Goal: Task Accomplishment & Management: Manage account settings

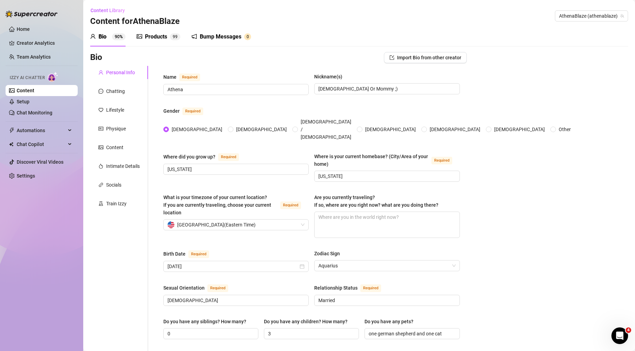
click at [111, 36] on div "Bio 90%" at bounding box center [107, 37] width 35 height 8
click at [18, 103] on link "Setup" at bounding box center [23, 102] width 13 height 6
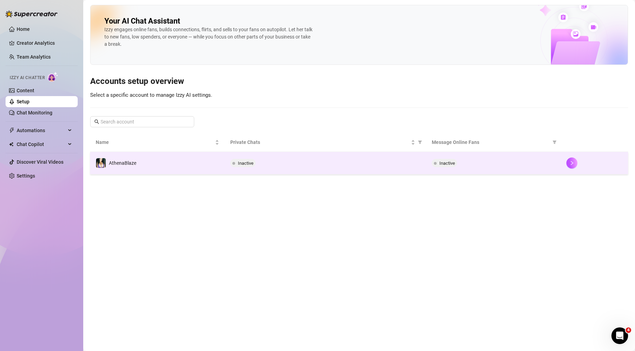
click at [259, 165] on div "Inactive" at bounding box center [325, 163] width 191 height 8
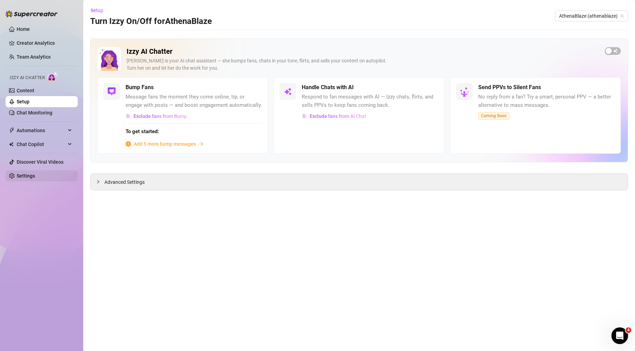
click at [35, 174] on link "Settings" at bounding box center [26, 176] width 18 height 6
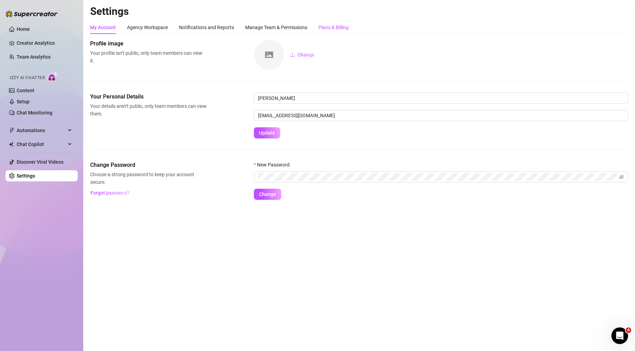
click at [326, 29] on div "Plans & Billing" at bounding box center [333, 28] width 30 height 8
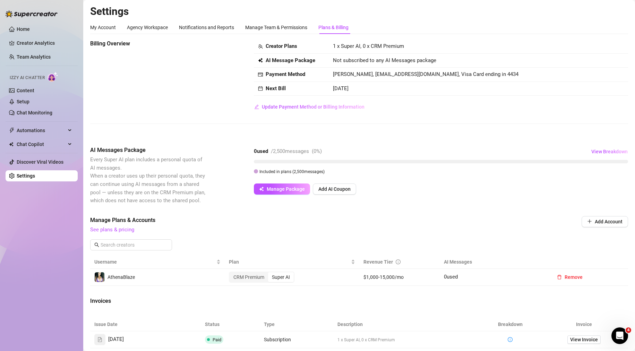
scroll to position [35, 0]
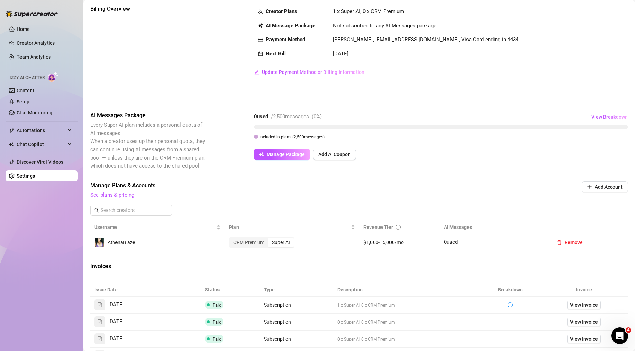
click at [283, 244] on div "Super AI" at bounding box center [281, 242] width 26 height 10
click at [270, 239] on input "Super AI" at bounding box center [270, 239] width 0 height 0
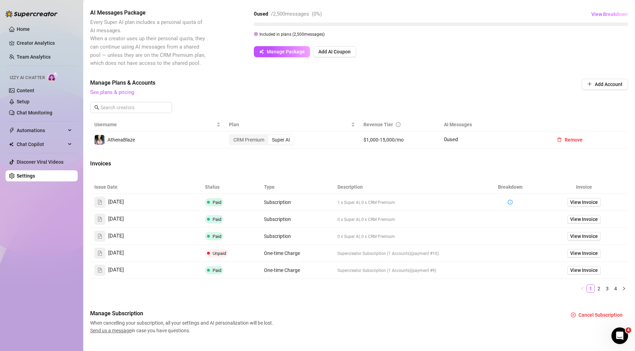
scroll to position [139, 0]
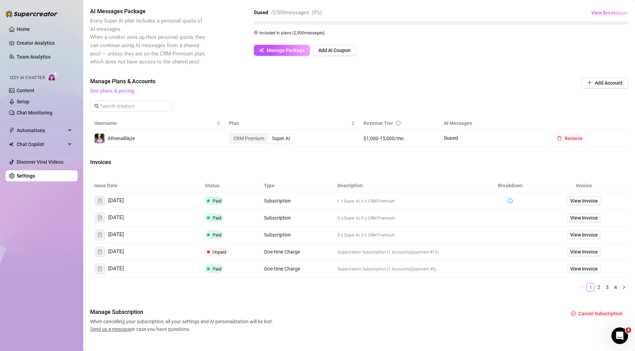
click at [277, 165] on div "Invoices" at bounding box center [359, 163] width 538 height 10
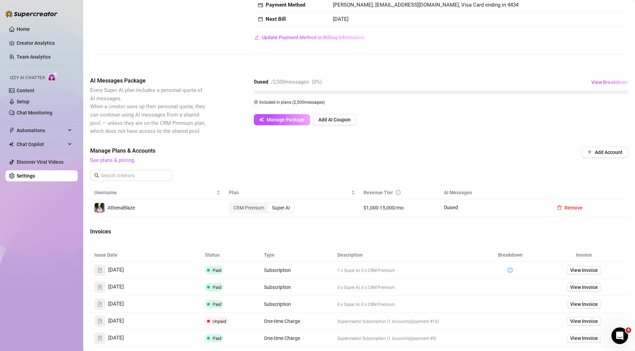
scroll to position [0, 0]
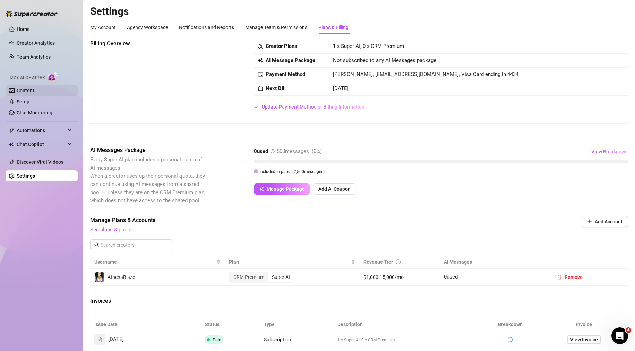
click at [30, 90] on link "Content" at bounding box center [26, 91] width 18 height 6
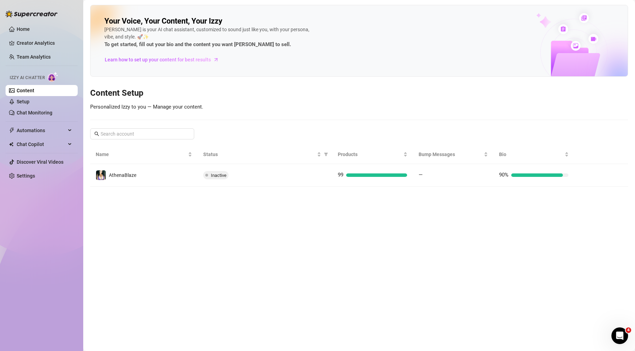
click at [355, 109] on div "Your Voice, Your Content, Your [PERSON_NAME] is your AI chat assistant, customi…" at bounding box center [359, 96] width 538 height 182
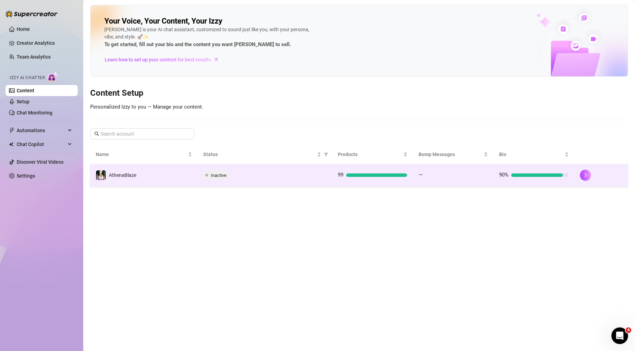
click at [213, 178] on span "Inactive" at bounding box center [215, 175] width 25 height 8
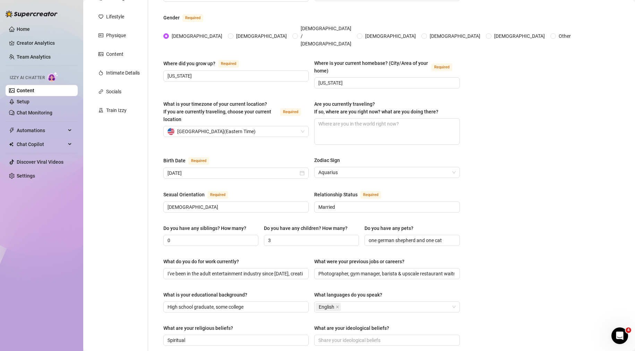
scroll to position [35, 0]
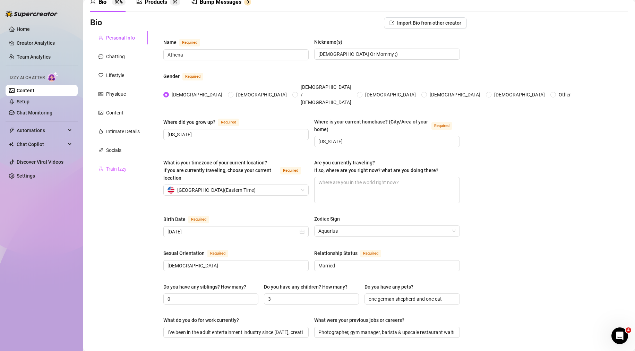
click at [127, 168] on div "Train Izzy" at bounding box center [119, 168] width 58 height 13
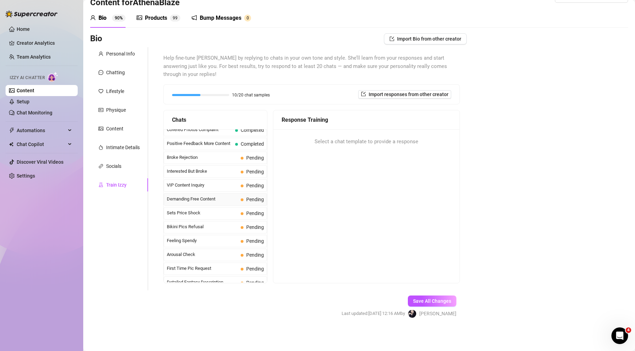
scroll to position [104, 0]
